Goal: Information Seeking & Learning: Learn about a topic

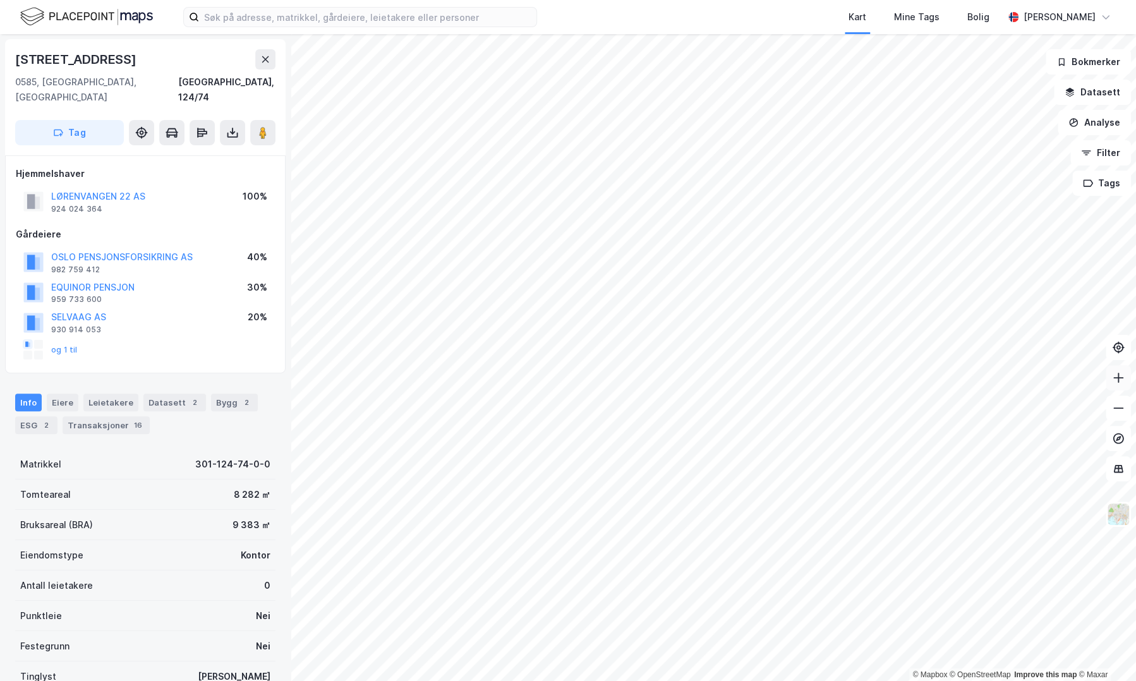
click at [1113, 379] on icon at bounding box center [1118, 377] width 13 height 13
click at [632, 414] on div "© Mapbox © OpenStreetMap Improve this map © Maxar [STREET_ADDRESS][GEOGRAPHIC_D…" at bounding box center [568, 357] width 1136 height 647
click at [597, 384] on div "© Mapbox © OpenStreetMap Improve this map © Maxar [STREET_ADDRESS][GEOGRAPHIC_D…" at bounding box center [568, 357] width 1136 height 647
click at [667, 398] on div "© Mapbox © OpenStreetMap Improve this map © Maxar [STREET_ADDRESS][GEOGRAPHIC_D…" at bounding box center [568, 357] width 1136 height 647
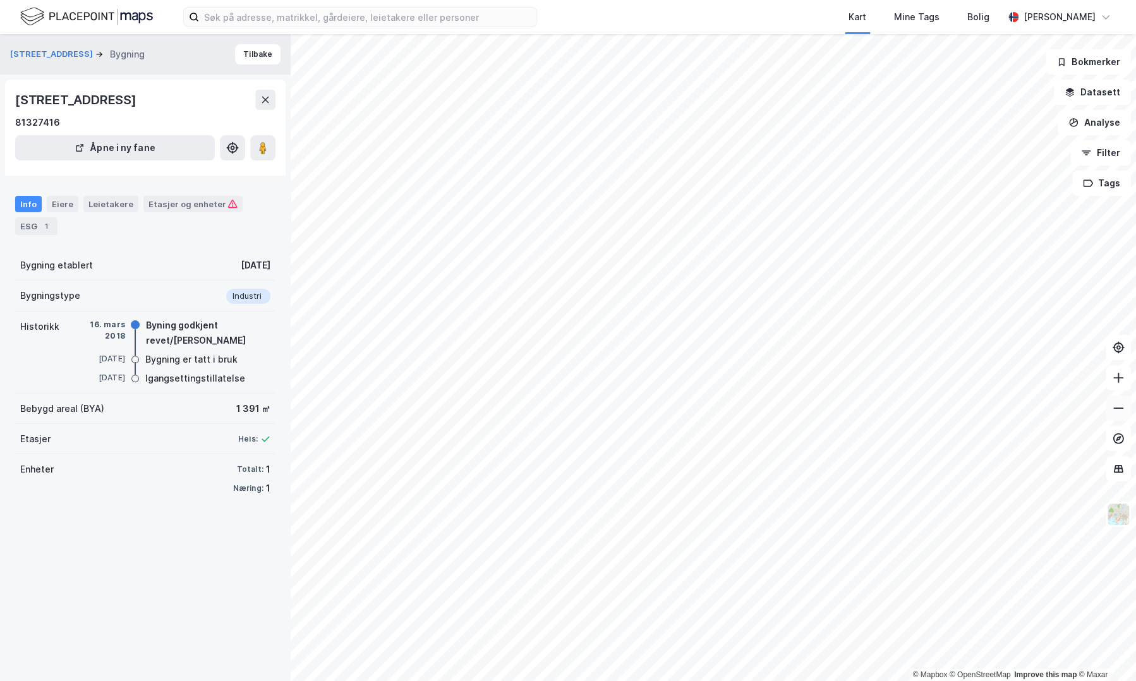
click at [1107, 411] on button at bounding box center [1117, 407] width 25 height 25
click at [1115, 380] on icon at bounding box center [1118, 377] width 13 height 13
